Goal: Check status: Check status

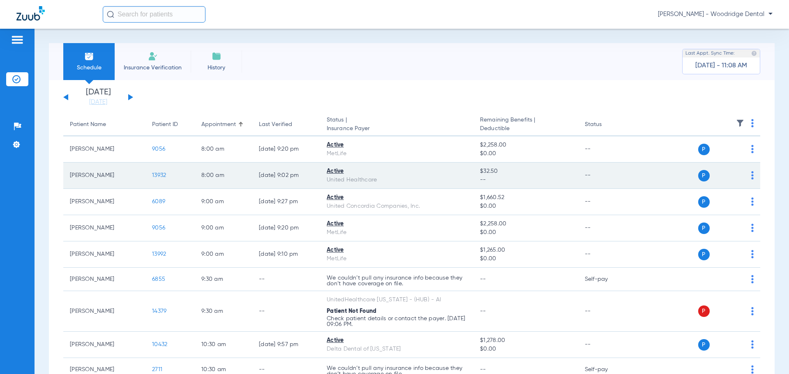
click at [159, 174] on span "13932" at bounding box center [159, 176] width 14 height 6
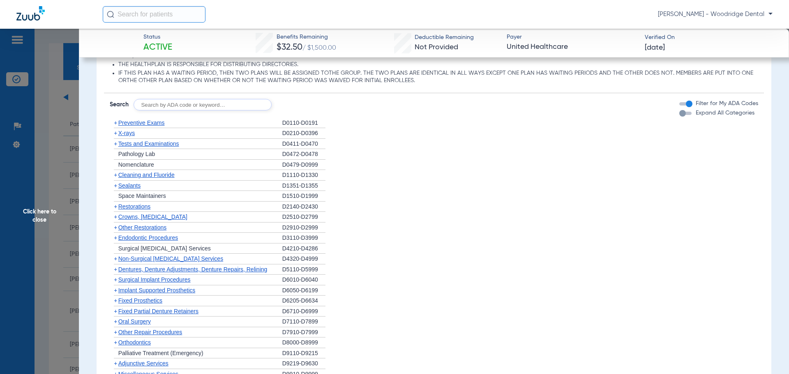
scroll to position [592, 0]
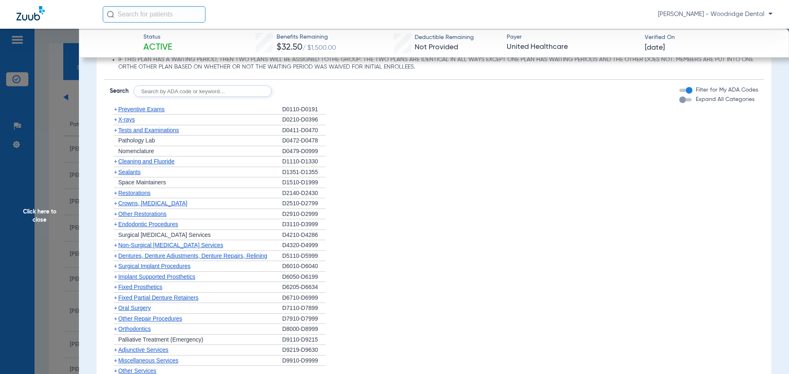
click at [116, 112] on span "+" at bounding box center [115, 109] width 3 height 7
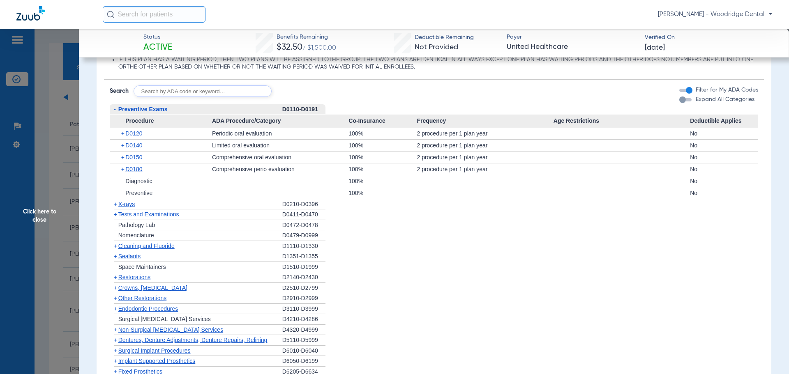
click at [116, 247] on span "+" at bounding box center [115, 246] width 3 height 7
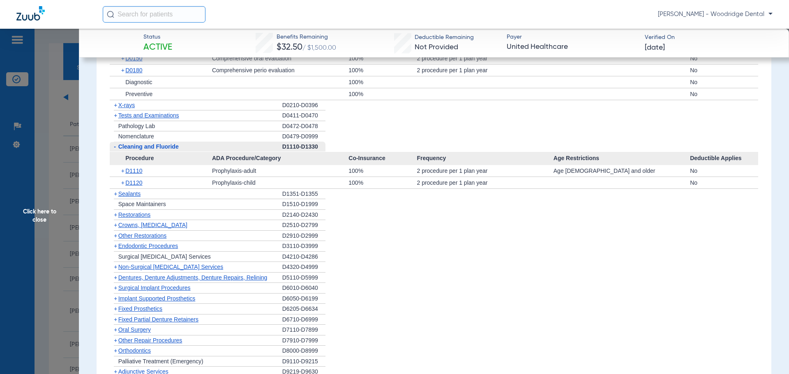
scroll to position [701, 0]
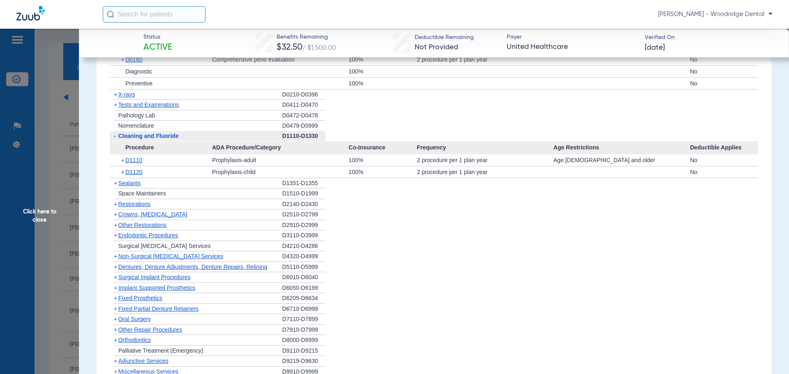
click at [116, 184] on span "+" at bounding box center [115, 183] width 3 height 7
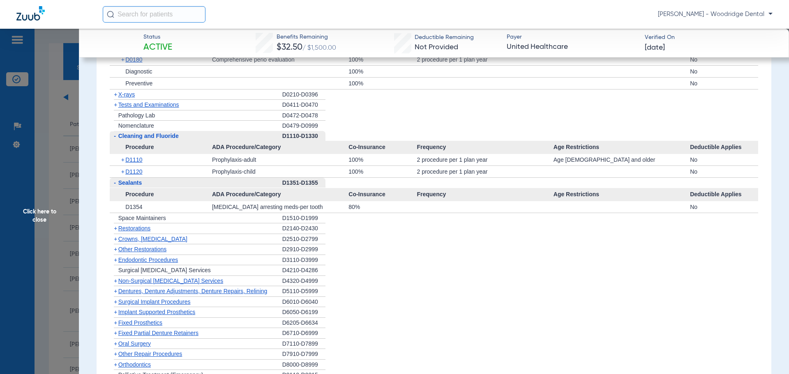
click at [114, 230] on span "+" at bounding box center [115, 228] width 3 height 7
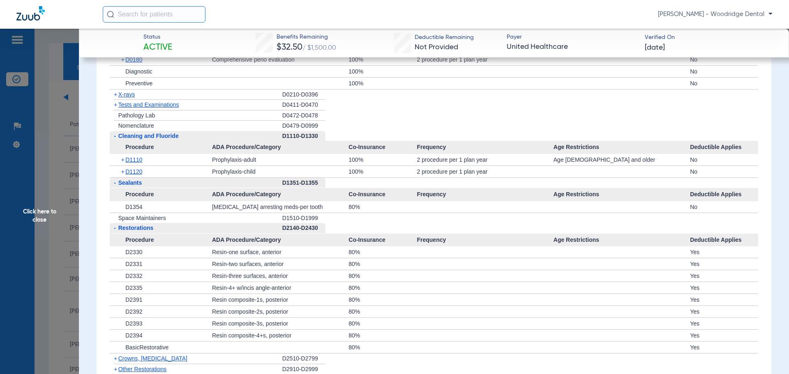
click at [114, 361] on span "+" at bounding box center [115, 358] width 3 height 7
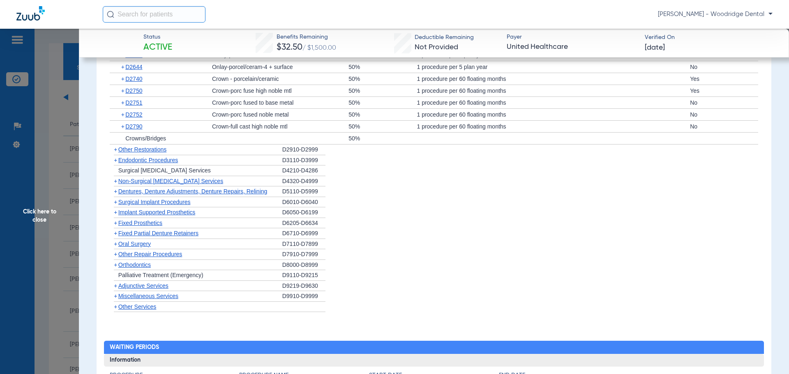
scroll to position [1032, 0]
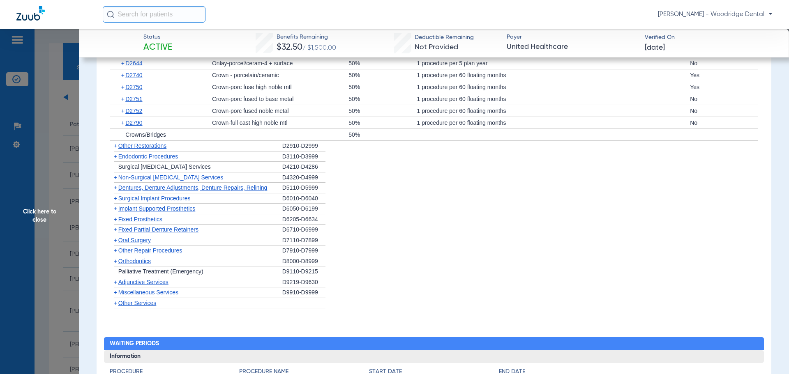
click at [118, 148] on span "Other Restorations" at bounding box center [142, 146] width 48 height 7
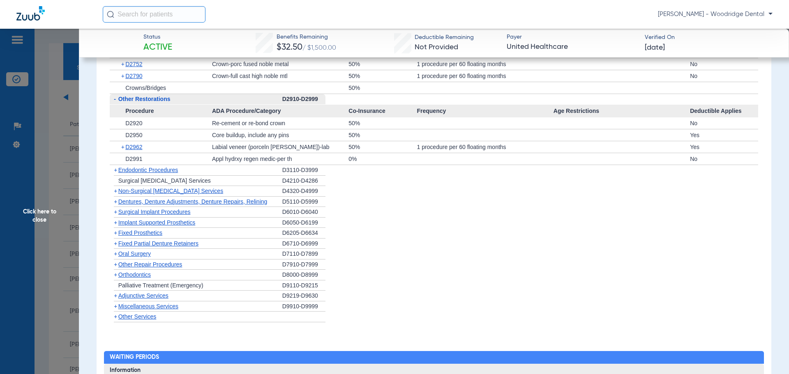
scroll to position [1110, 0]
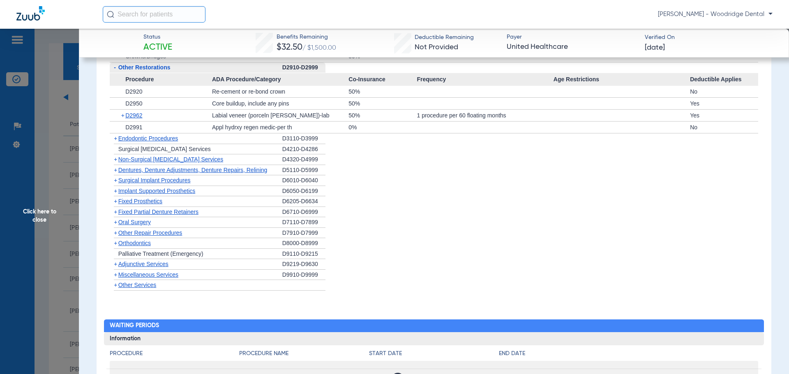
click at [116, 140] on span "+" at bounding box center [115, 138] width 3 height 7
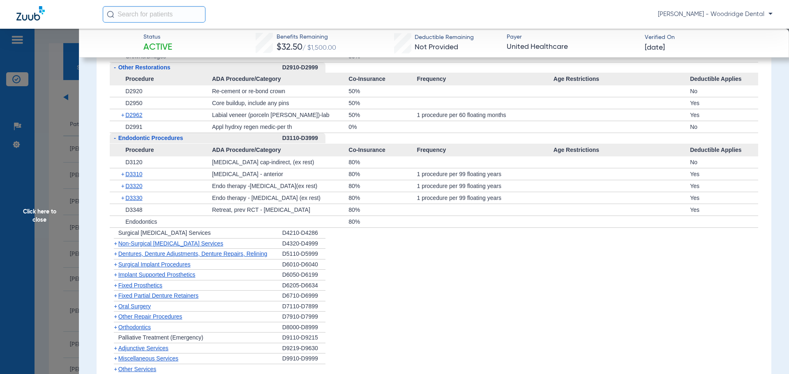
click at [115, 244] on span "+" at bounding box center [115, 243] width 3 height 7
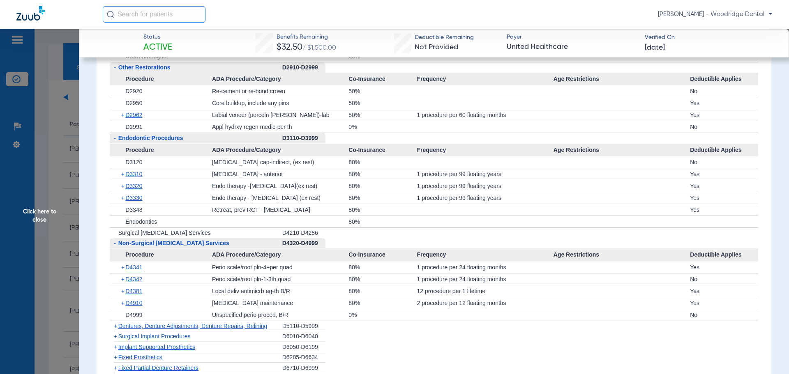
click at [114, 327] on span "+" at bounding box center [115, 326] width 3 height 7
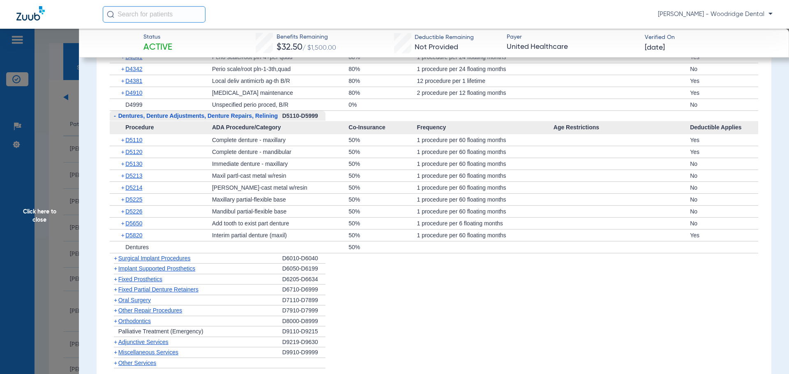
scroll to position [1333, 0]
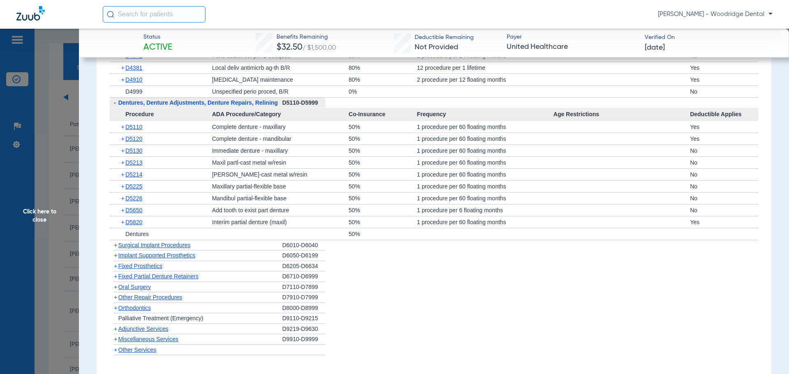
click at [116, 246] on span "+" at bounding box center [115, 245] width 3 height 7
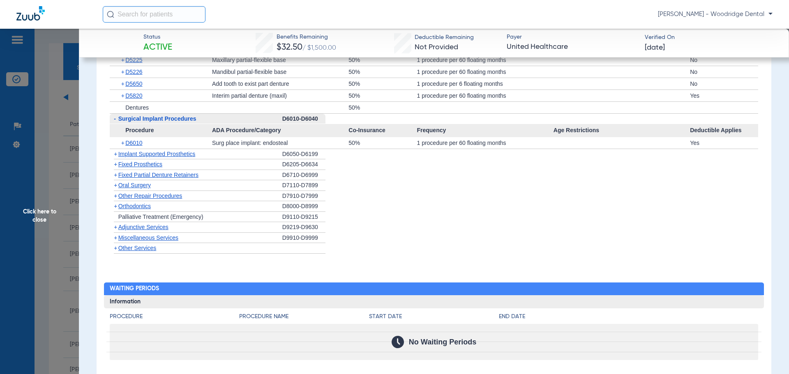
scroll to position [1462, 0]
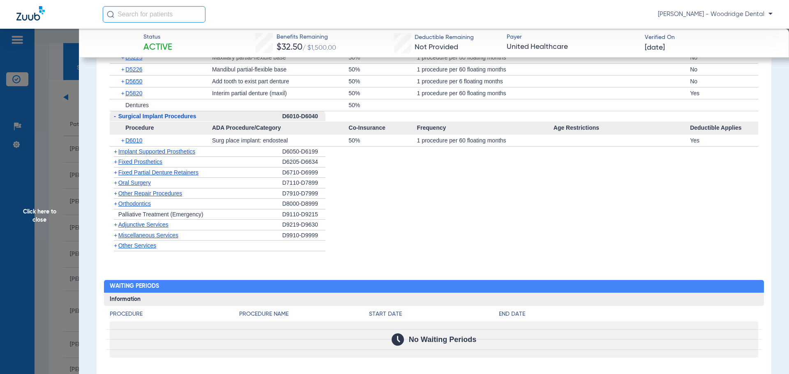
click at [115, 153] on span "+" at bounding box center [115, 151] width 3 height 7
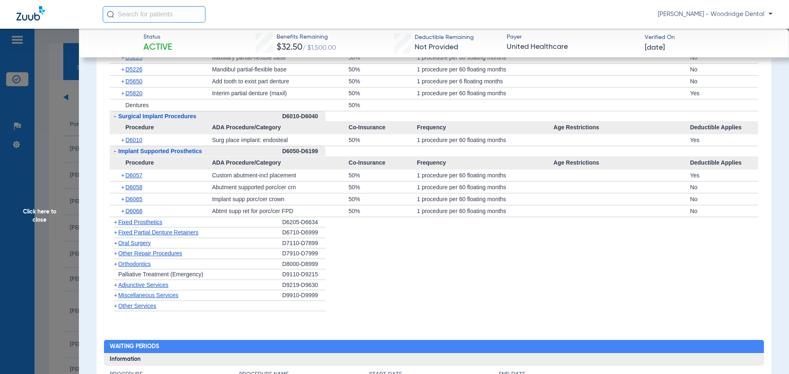
click at [113, 221] on span "+" at bounding box center [114, 222] width 9 height 10
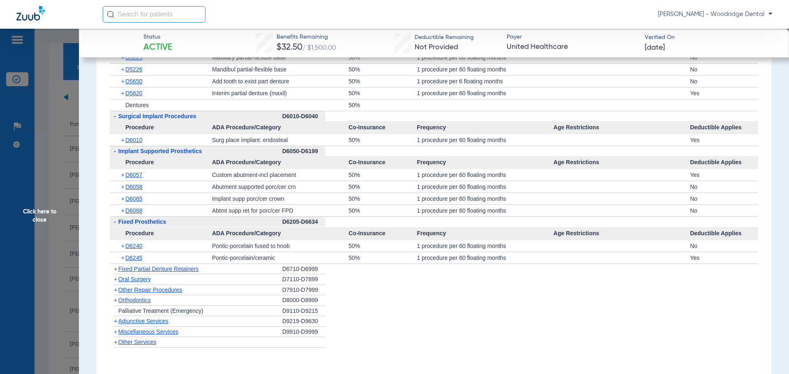
click at [119, 270] on span "Fixed Partial Denture Retainers" at bounding box center [158, 269] width 80 height 7
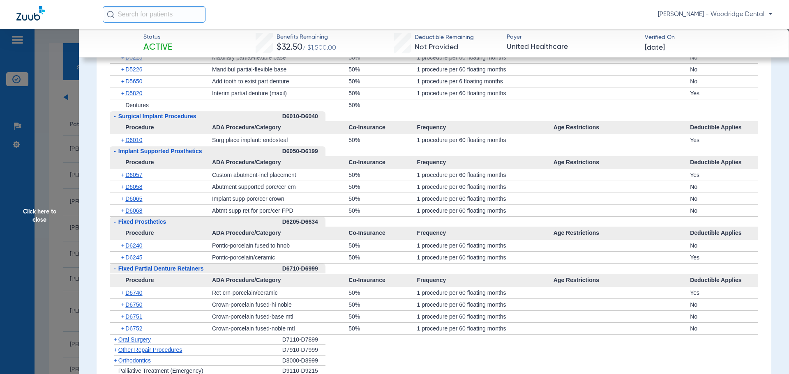
click at [116, 360] on span "+" at bounding box center [115, 360] width 3 height 7
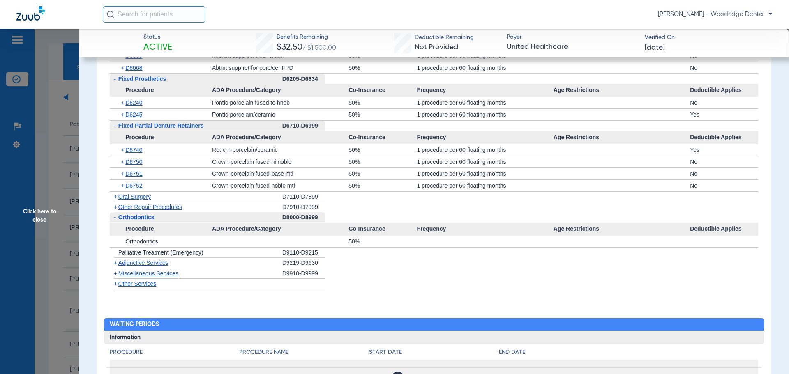
scroll to position [1607, 0]
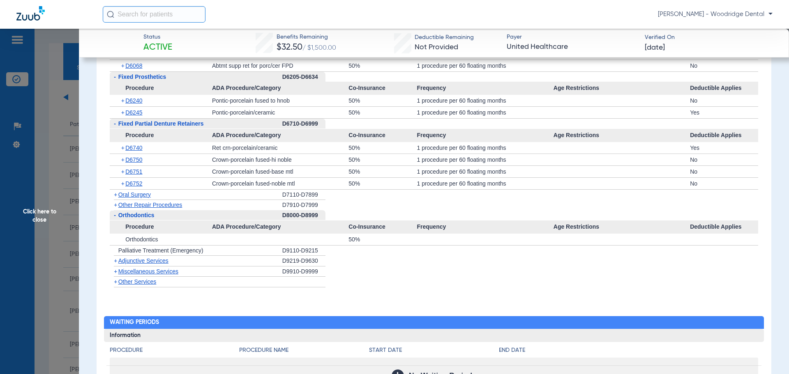
click at [117, 274] on span "+" at bounding box center [115, 271] width 3 height 7
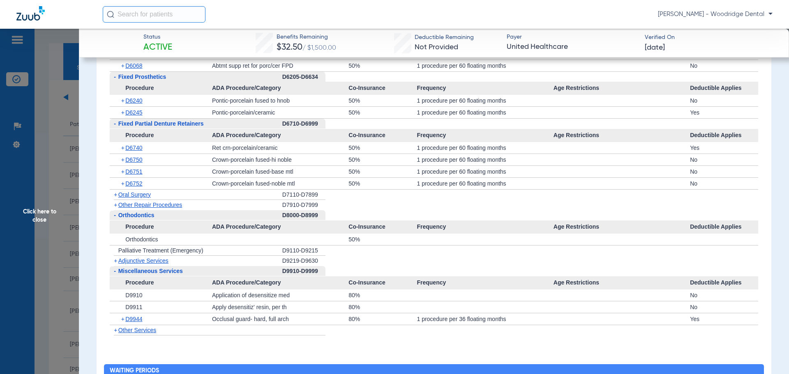
click at [115, 329] on span "+" at bounding box center [115, 330] width 3 height 7
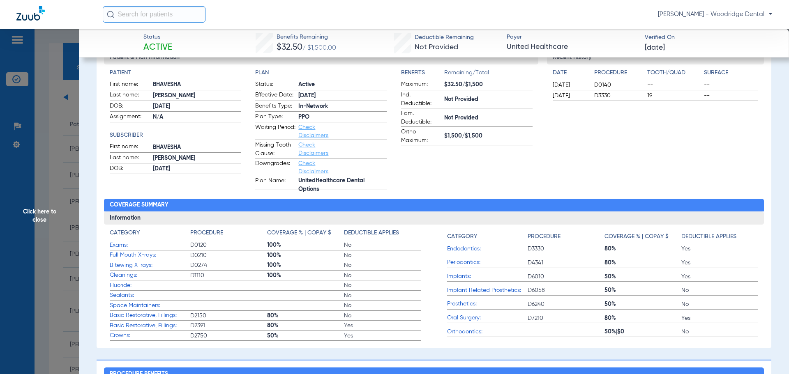
scroll to position [0, 0]
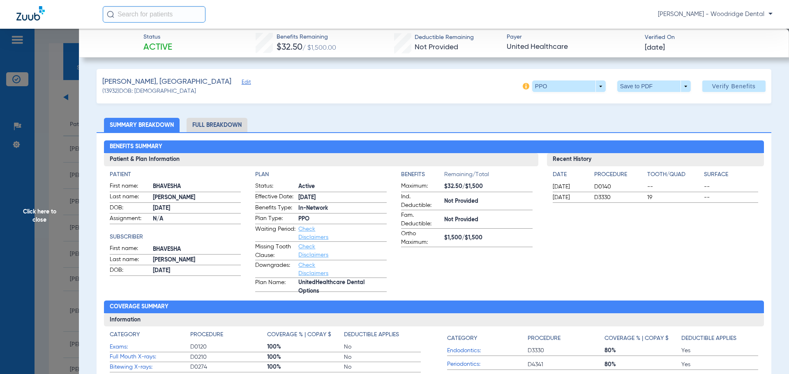
click at [226, 129] on li "Full Breakdown" at bounding box center [216, 125] width 61 height 14
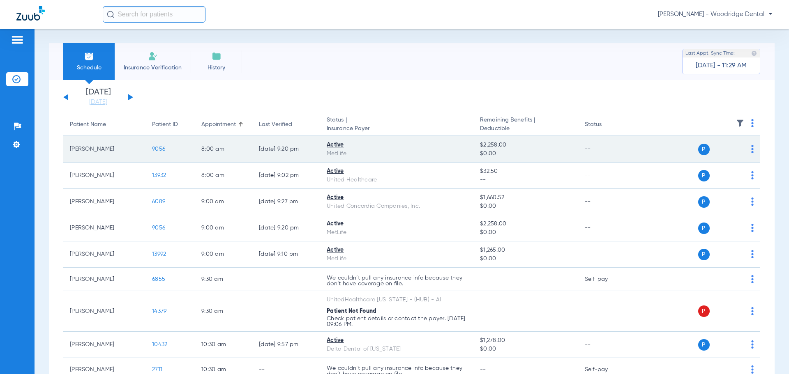
click at [158, 149] on span "9056" at bounding box center [158, 149] width 13 height 6
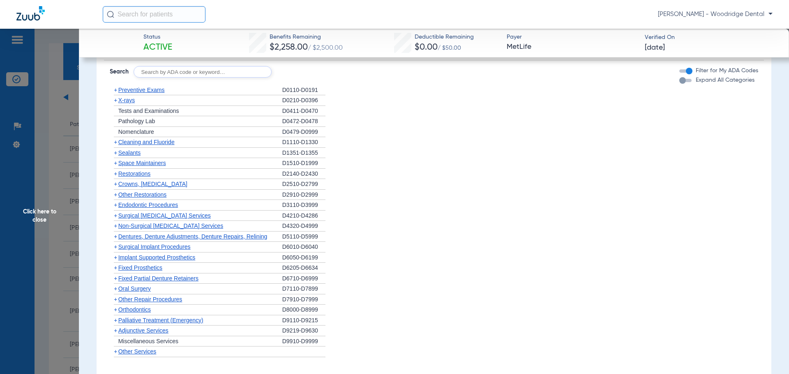
scroll to position [883, 0]
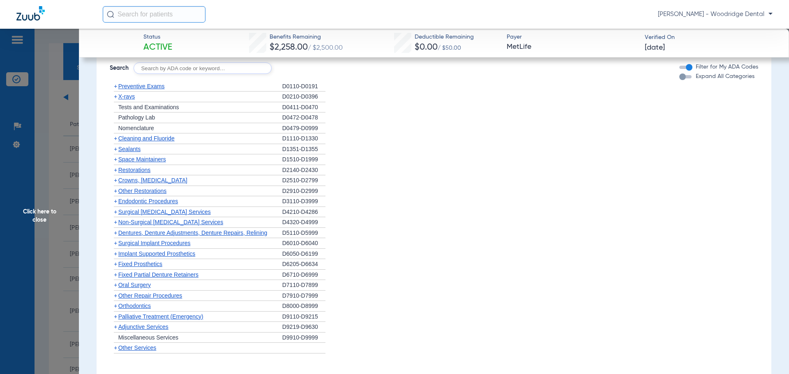
click at [116, 139] on span "+" at bounding box center [115, 138] width 3 height 7
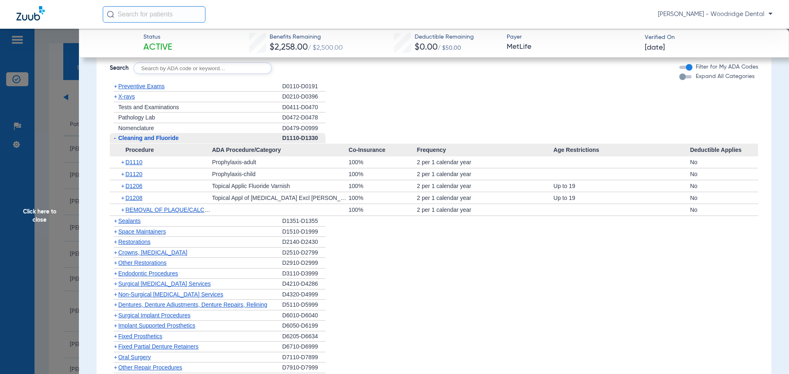
click at [115, 223] on span "+" at bounding box center [115, 221] width 3 height 7
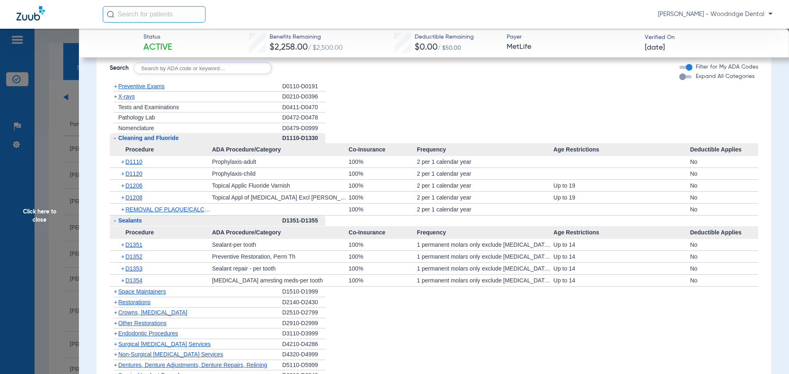
click at [117, 303] on span "+" at bounding box center [115, 302] width 3 height 7
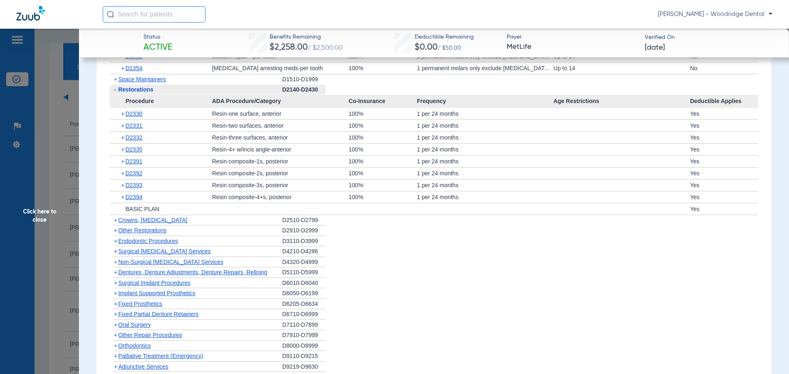
scroll to position [1111, 0]
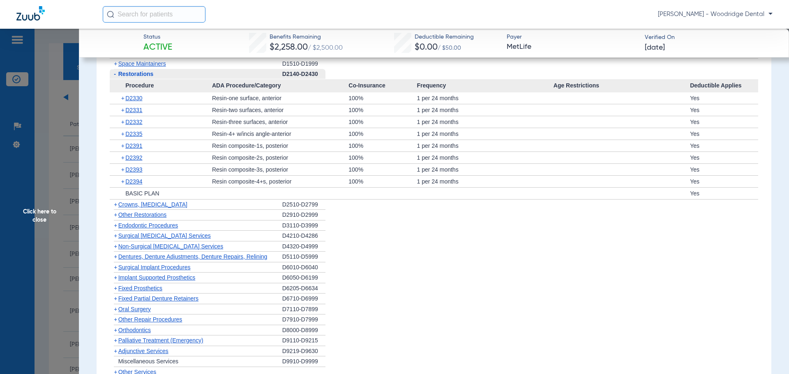
click at [117, 206] on span "+" at bounding box center [115, 204] width 3 height 7
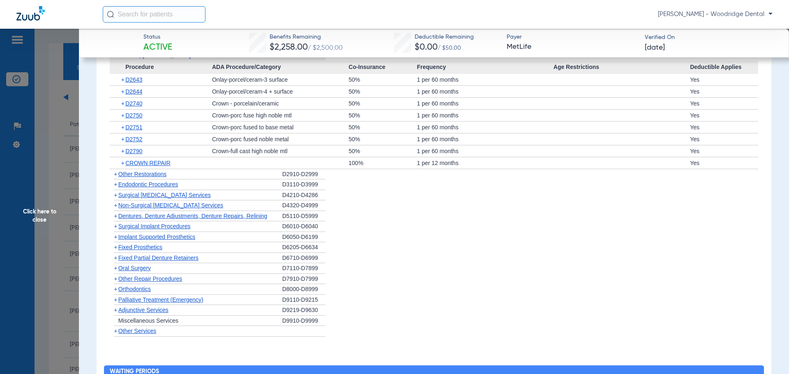
scroll to position [1287, 0]
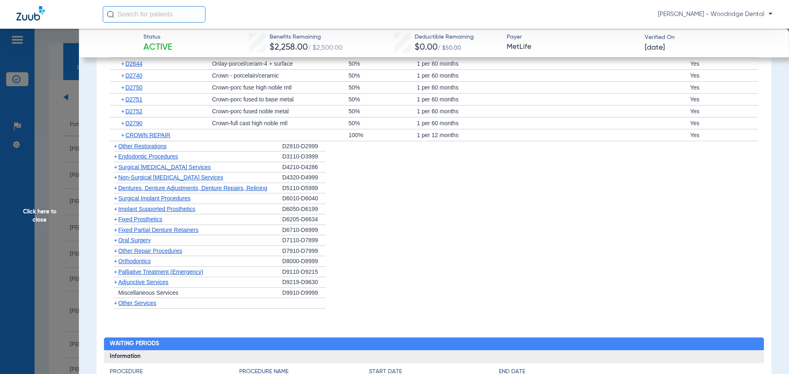
click at [117, 148] on span "+" at bounding box center [115, 146] width 3 height 7
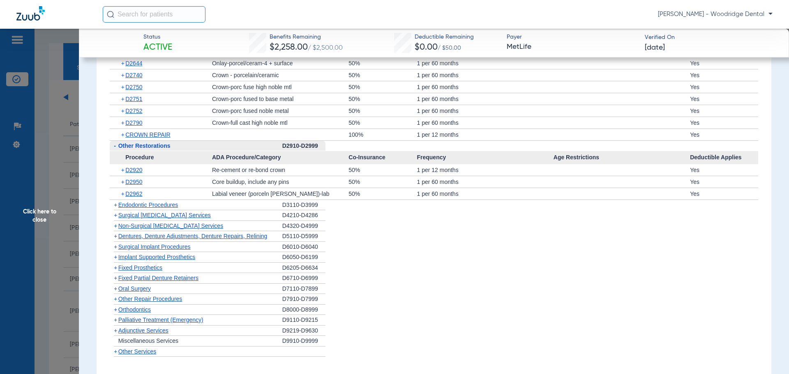
click at [117, 206] on span "+" at bounding box center [115, 205] width 3 height 7
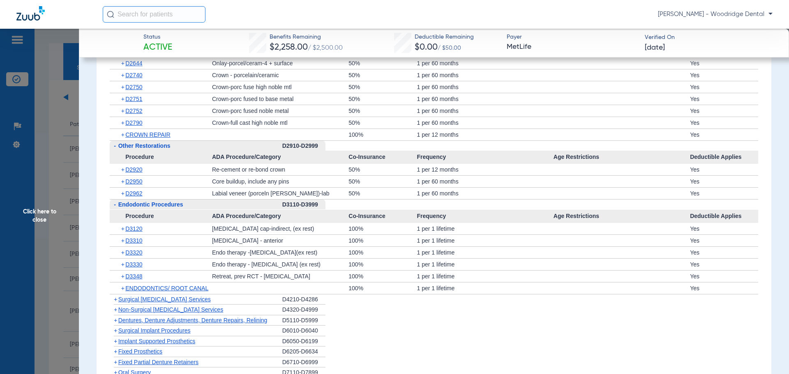
click at [112, 300] on span "+" at bounding box center [114, 300] width 9 height 10
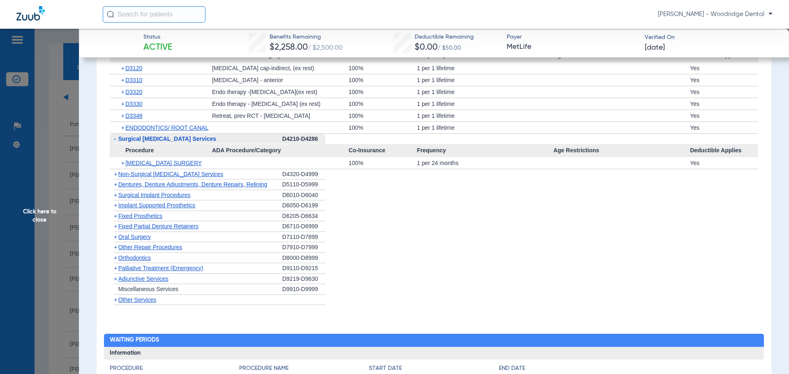
scroll to position [1445, 0]
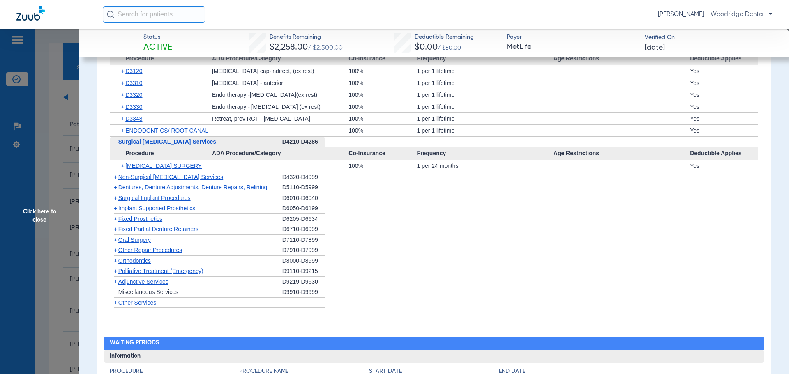
click at [115, 176] on span "+" at bounding box center [115, 177] width 3 height 7
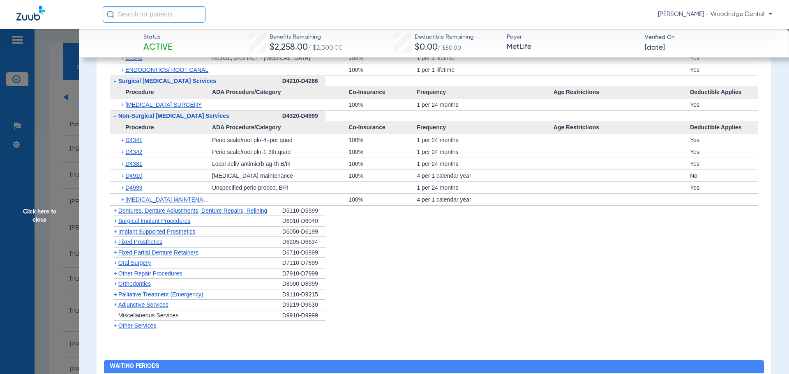
scroll to position [1519, 0]
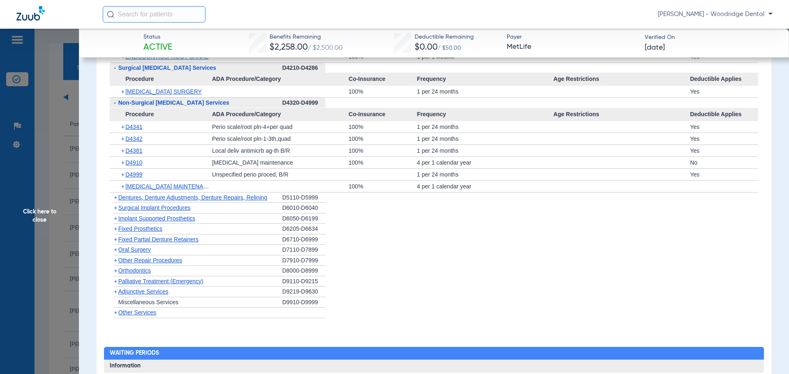
click at [116, 208] on span "+" at bounding box center [115, 208] width 3 height 7
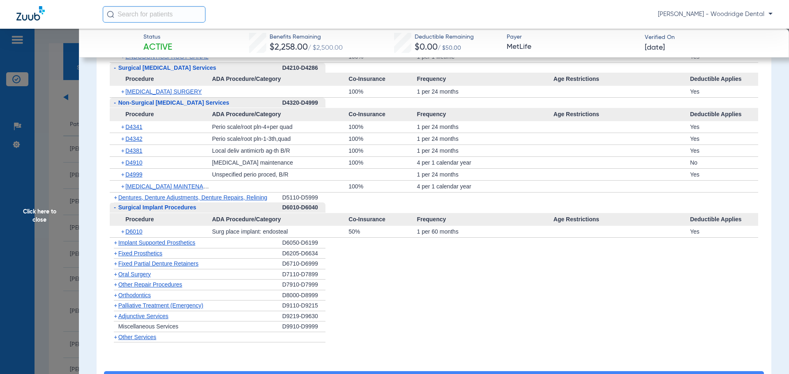
click at [115, 243] on span "+" at bounding box center [115, 242] width 3 height 7
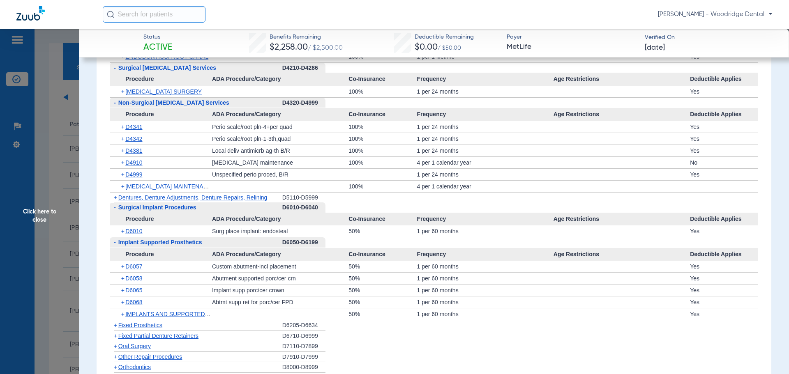
click at [115, 367] on span "+" at bounding box center [115, 367] width 3 height 7
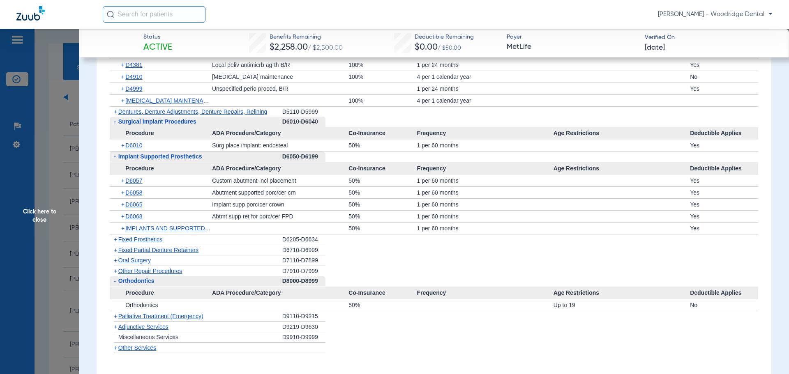
scroll to position [1654, 0]
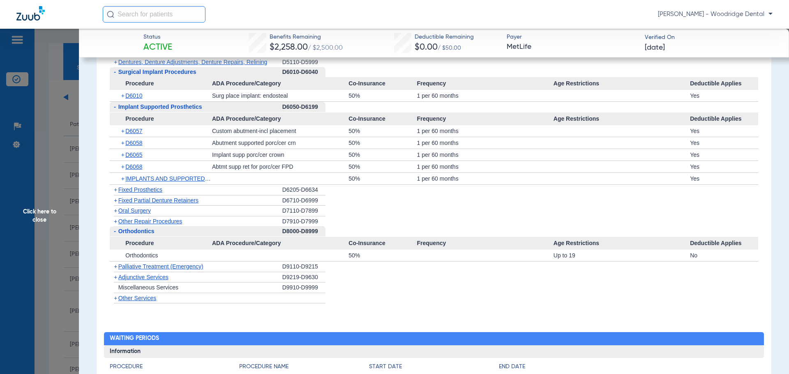
click at [131, 289] on span "Miscellaneous Services" at bounding box center [148, 287] width 60 height 7
click at [114, 276] on span "+" at bounding box center [115, 277] width 3 height 7
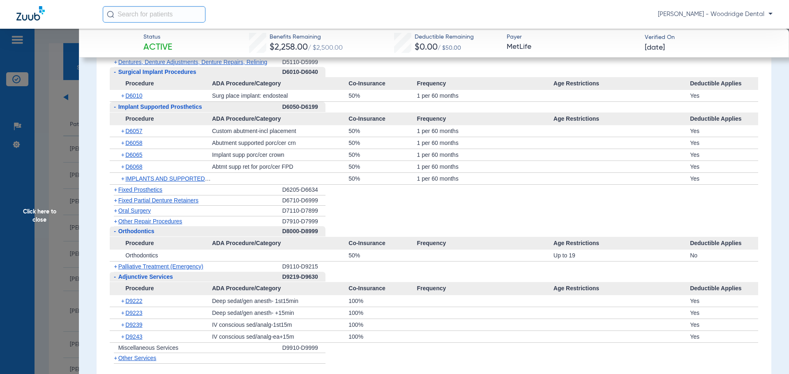
click at [116, 359] on span "+" at bounding box center [115, 358] width 3 height 7
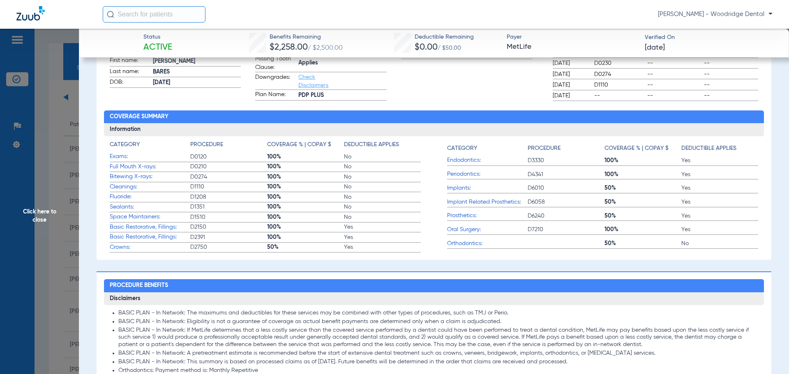
scroll to position [0, 0]
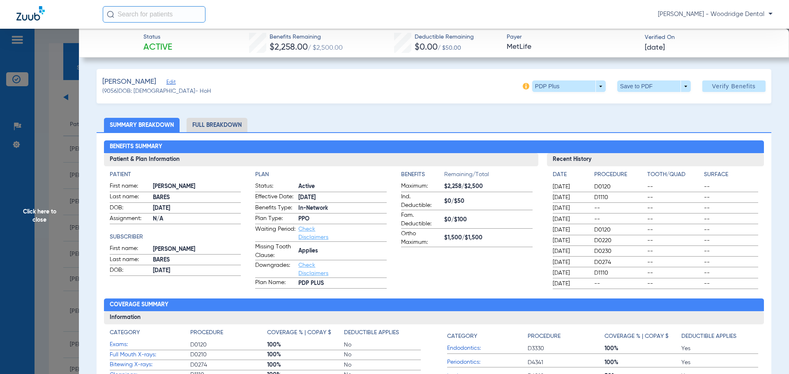
click at [216, 124] on li "Full Breakdown" at bounding box center [216, 125] width 61 height 14
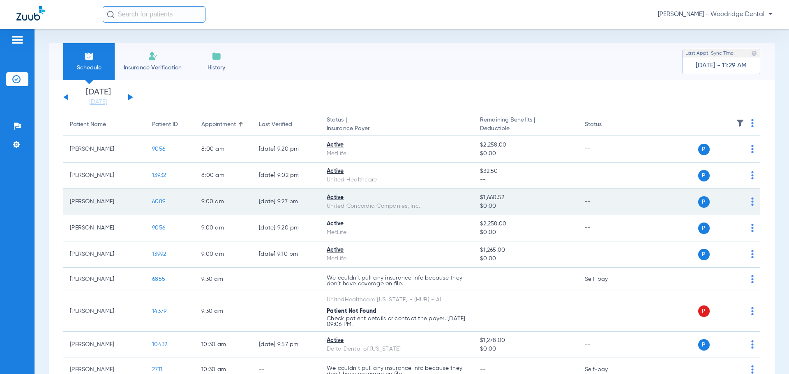
click at [150, 207] on td "6089" at bounding box center [169, 202] width 49 height 26
click at [159, 204] on span "6089" at bounding box center [158, 202] width 13 height 6
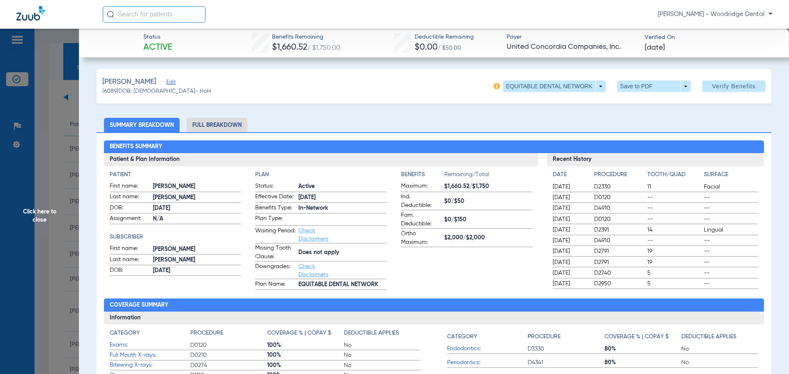
click at [228, 124] on li "Full Breakdown" at bounding box center [216, 125] width 61 height 14
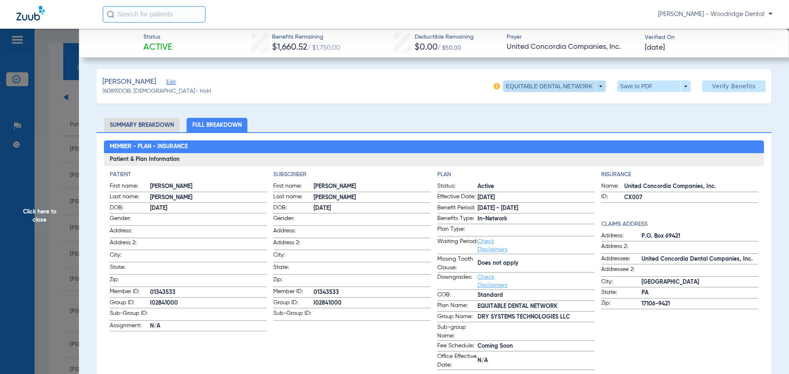
click at [595, 87] on span at bounding box center [554, 87] width 103 height 12
click at [475, 88] on div at bounding box center [394, 187] width 789 height 374
click at [150, 126] on li "Summary Breakdown" at bounding box center [142, 125] width 76 height 14
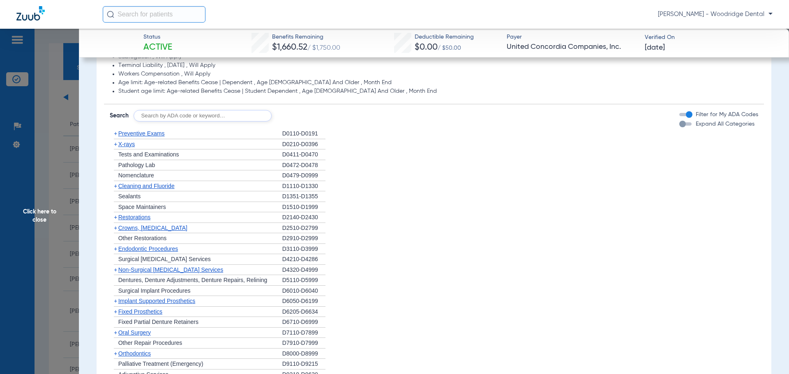
scroll to position [581, 0]
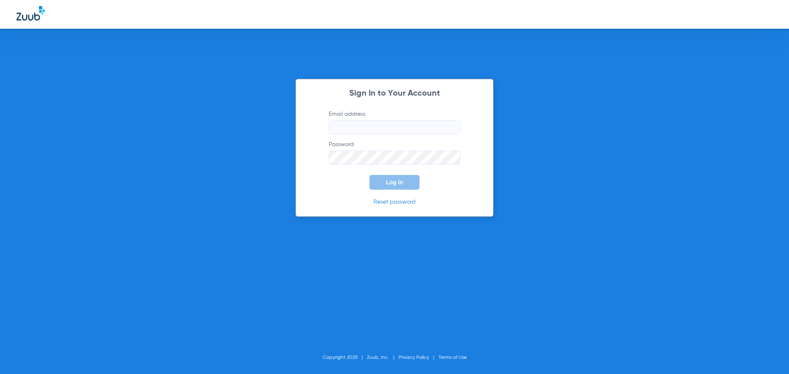
click at [787, 200] on div "Sign In to Your Account Email address Password Log In Reset password Copyright …" at bounding box center [394, 187] width 789 height 374
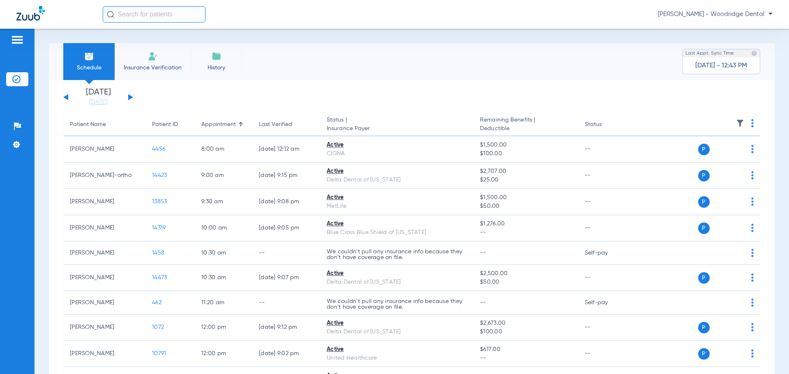
click at [131, 98] on button at bounding box center [130, 97] width 5 height 6
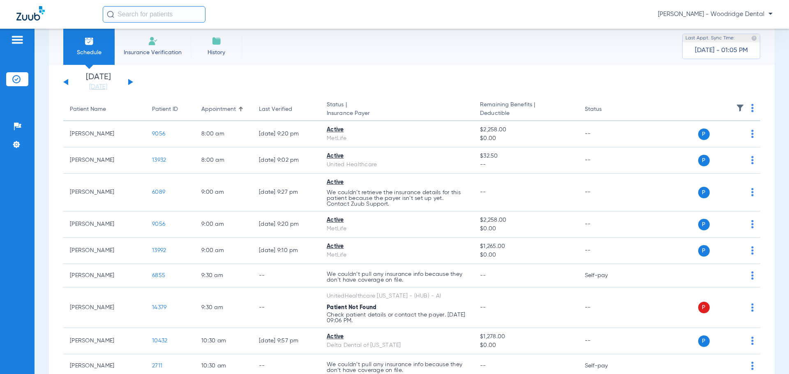
scroll to position [13, 0]
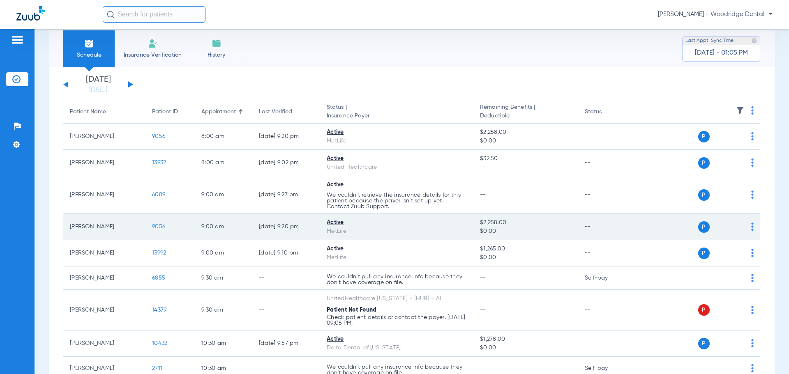
click at [162, 226] on span "9056" at bounding box center [158, 227] width 13 height 6
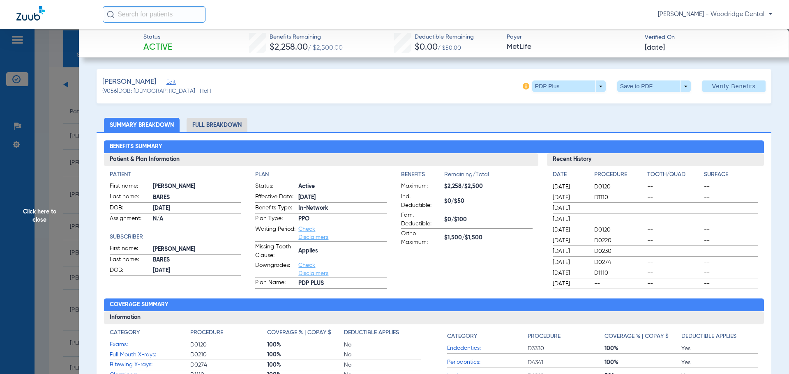
click at [233, 121] on li "Full Breakdown" at bounding box center [216, 125] width 61 height 14
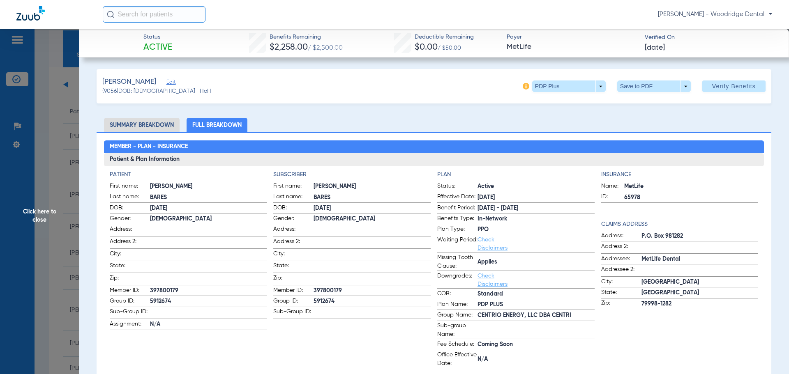
click at [152, 120] on li "Summary Breakdown" at bounding box center [142, 125] width 76 height 14
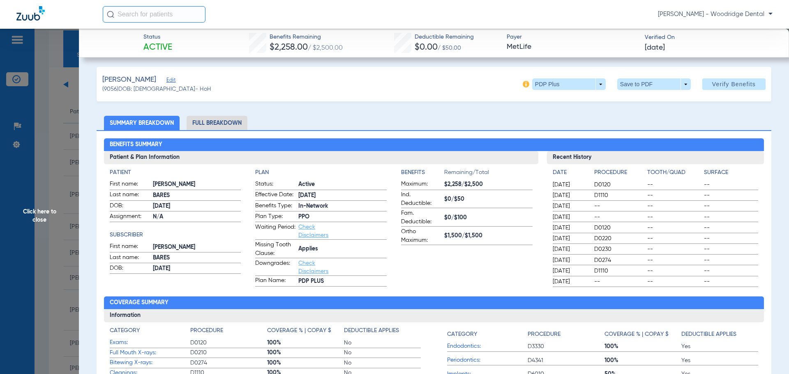
scroll to position [0, 0]
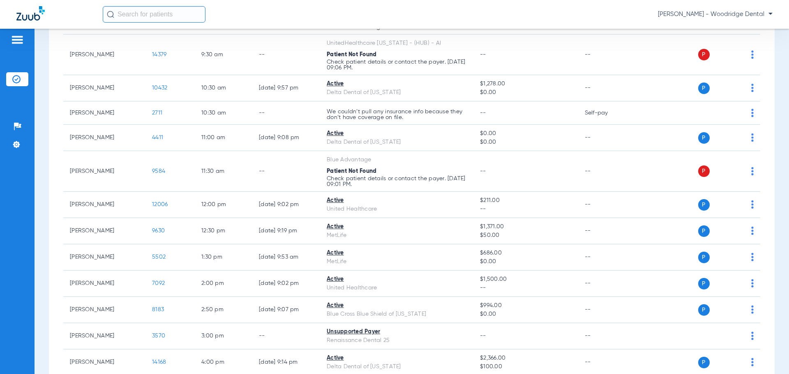
scroll to position [285, 0]
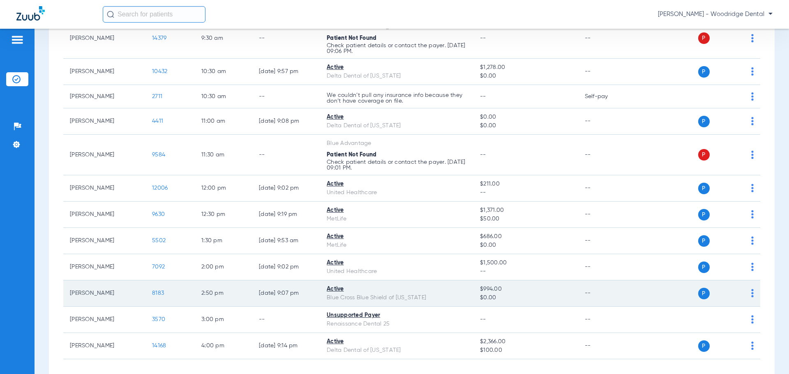
click at [161, 292] on span "8183" at bounding box center [158, 293] width 12 height 6
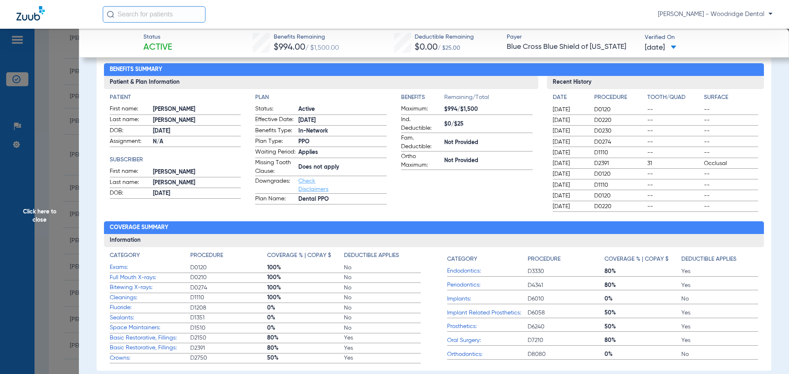
scroll to position [0, 0]
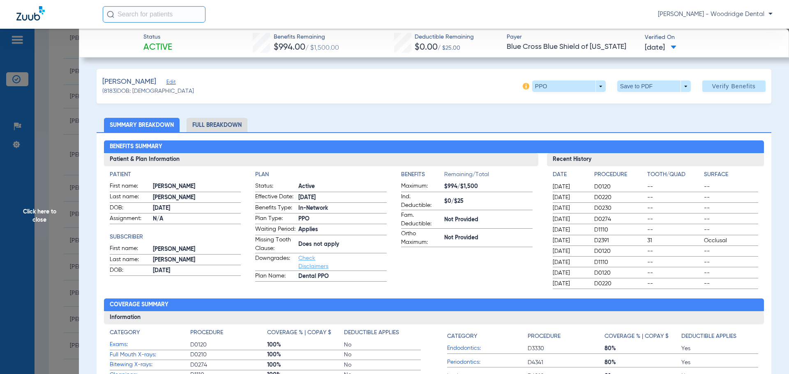
click at [228, 124] on li "Full Breakdown" at bounding box center [216, 125] width 61 height 14
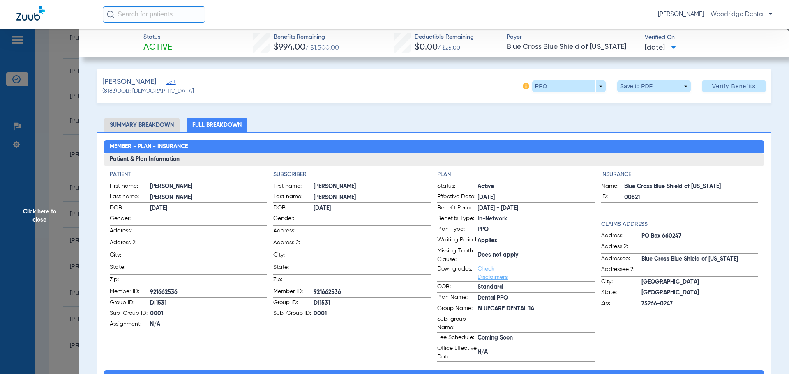
click at [176, 125] on li "Summary Breakdown" at bounding box center [142, 125] width 76 height 14
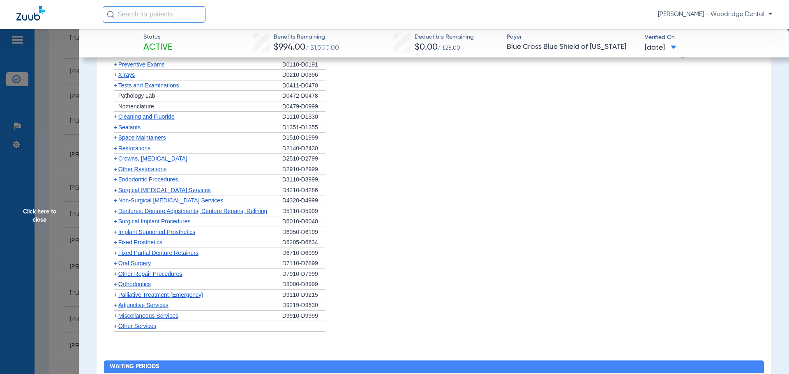
scroll to position [831, 0]
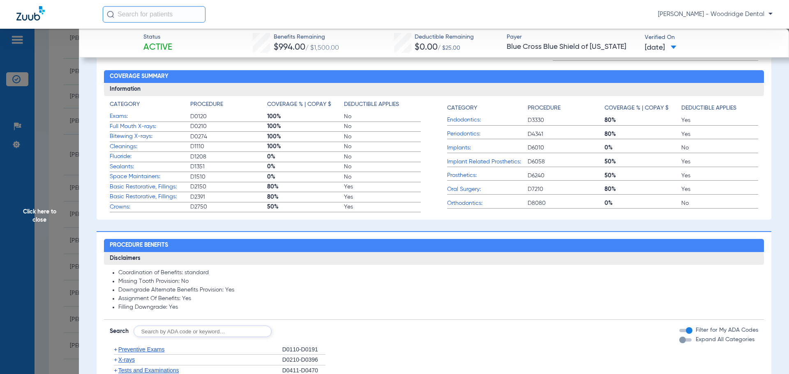
scroll to position [895, 0]
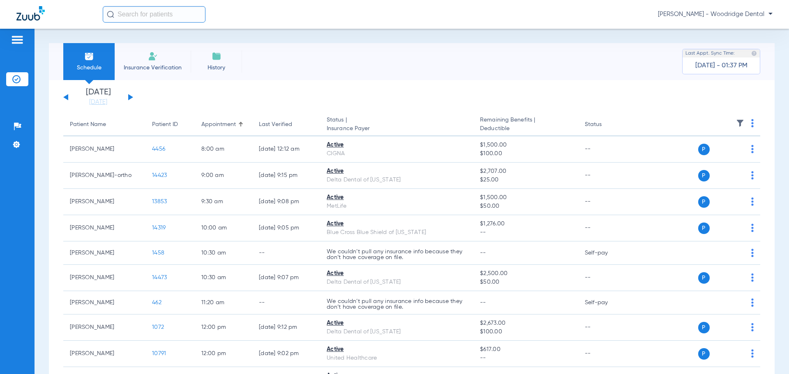
drag, startPoint x: 131, startPoint y: 96, endPoint x: 151, endPoint y: 113, distance: 25.7
click at [131, 97] on div "[DATE] [DATE] [DATE] [DATE] [DATE] [DATE] [DATE] [DATE] [DATE] [DATE] [DATE] [D…" at bounding box center [98, 97] width 70 height 18
click at [131, 98] on button at bounding box center [130, 97] width 5 height 6
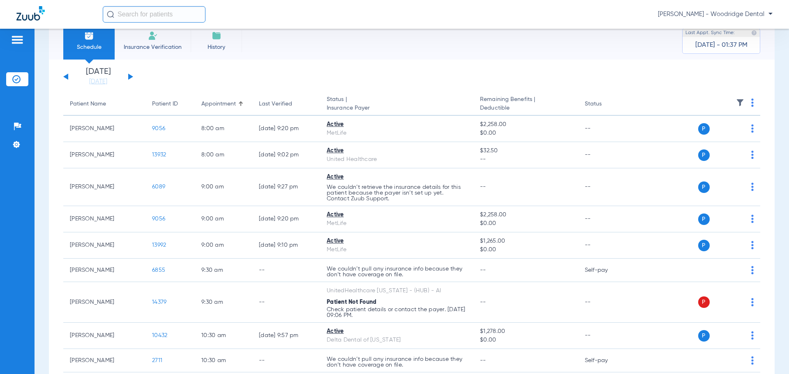
scroll to position [20, 0]
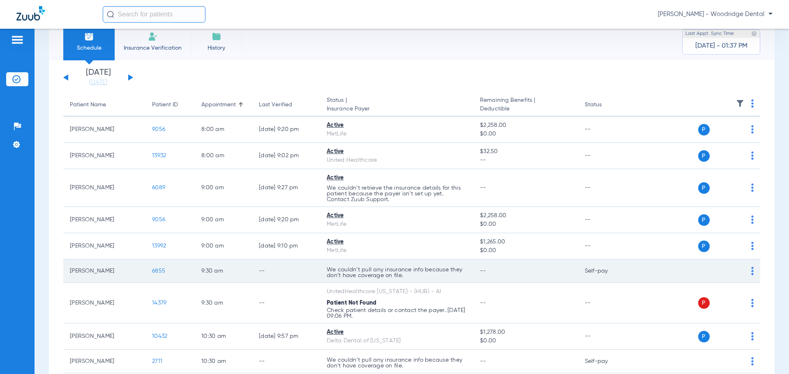
click at [161, 271] on span "6855" at bounding box center [158, 271] width 13 height 6
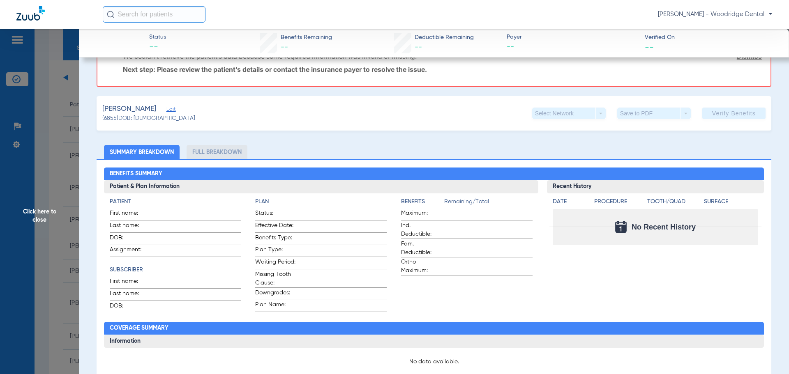
scroll to position [0, 0]
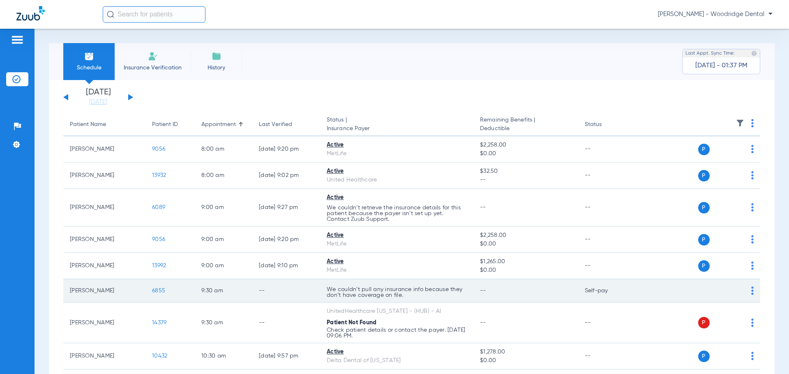
click at [435, 294] on p "We couldn’t pull any insurance info because they don’t have coverage on file." at bounding box center [397, 293] width 140 height 12
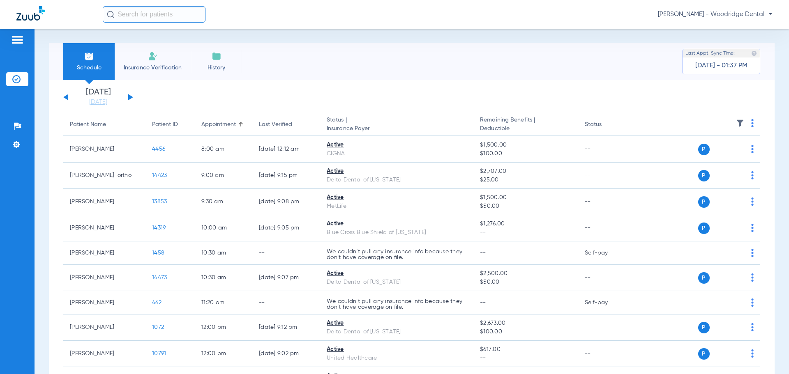
click at [131, 98] on button at bounding box center [130, 97] width 5 height 6
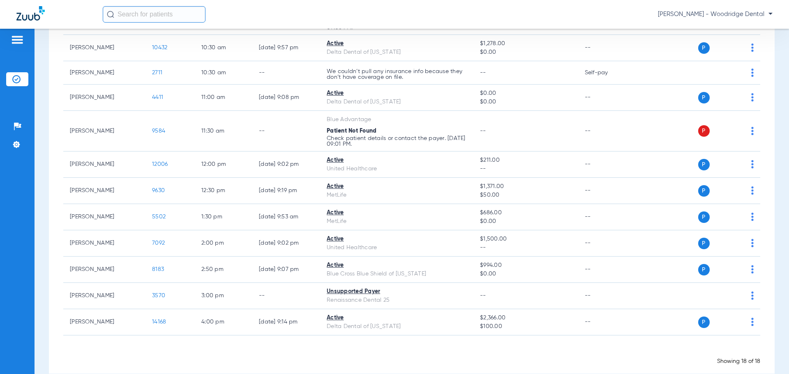
scroll to position [322, 0]
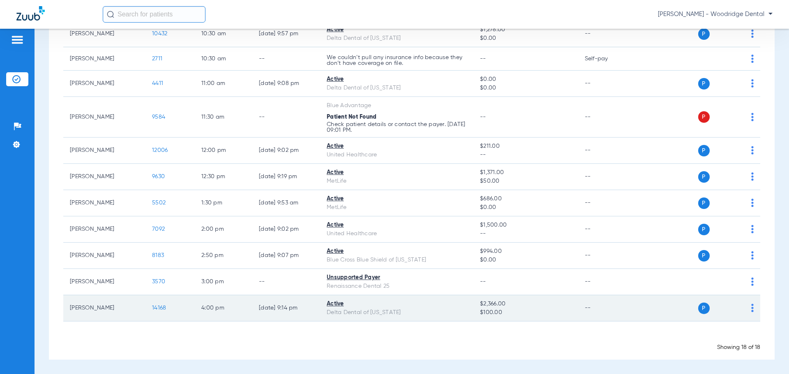
click at [161, 306] on span "14168" at bounding box center [159, 308] width 14 height 6
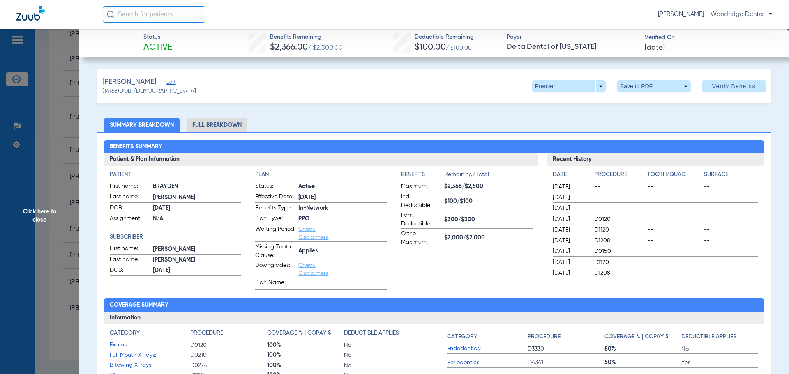
click at [239, 124] on li "Full Breakdown" at bounding box center [216, 125] width 61 height 14
